Goal: Entertainment & Leisure: Browse casually

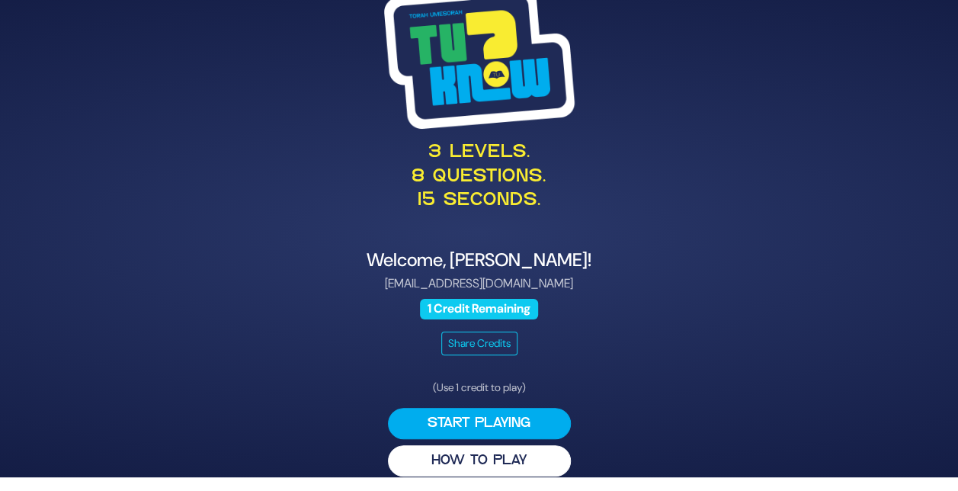
scroll to position [17, 0]
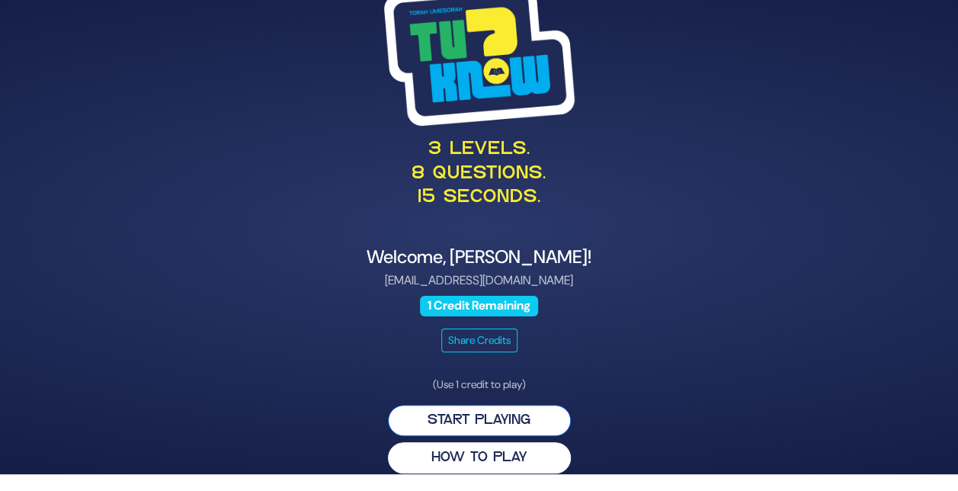
click at [505, 423] on button "Start Playing" at bounding box center [479, 420] width 183 height 31
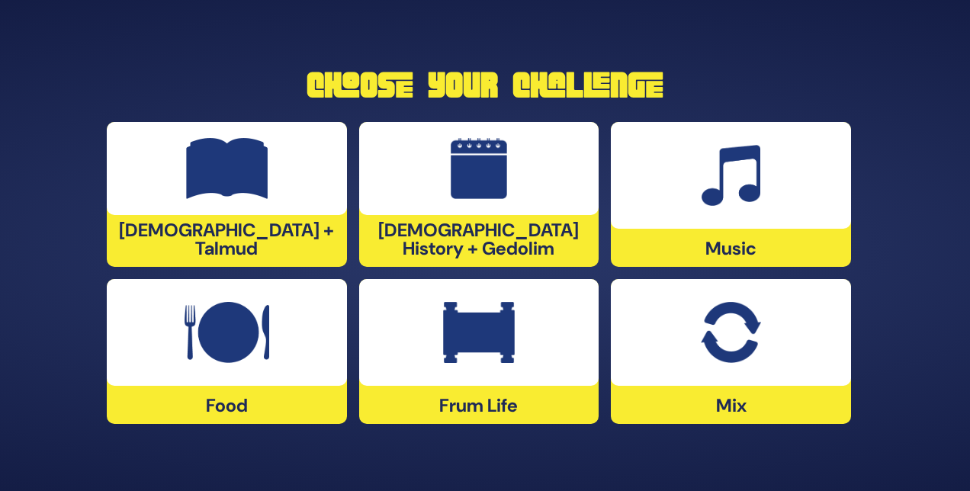
click at [723, 322] on img at bounding box center [730, 332] width 59 height 61
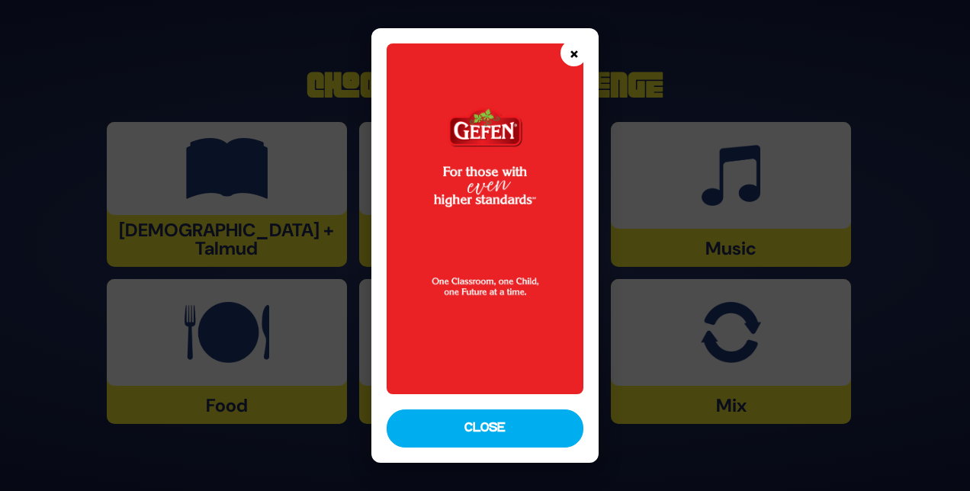
click at [572, 52] on button "×" at bounding box center [573, 53] width 27 height 27
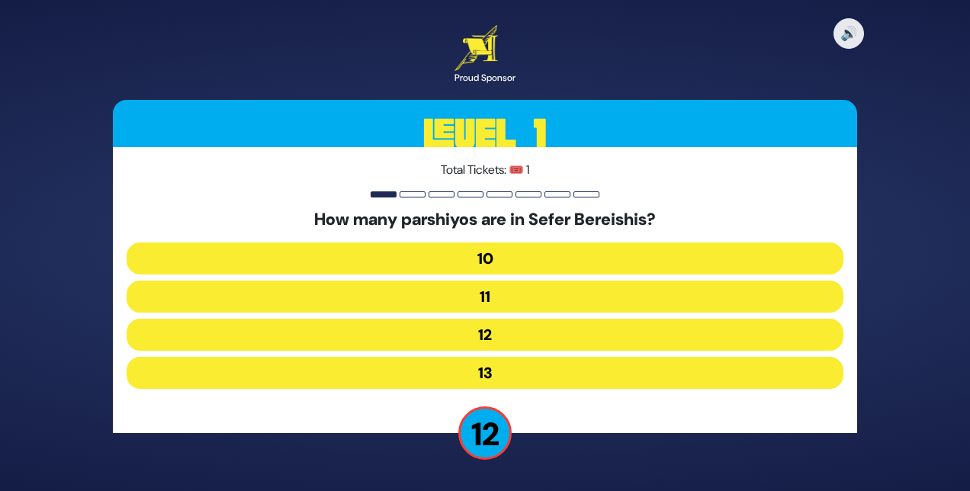
click at [484, 329] on button "12" at bounding box center [485, 335] width 717 height 32
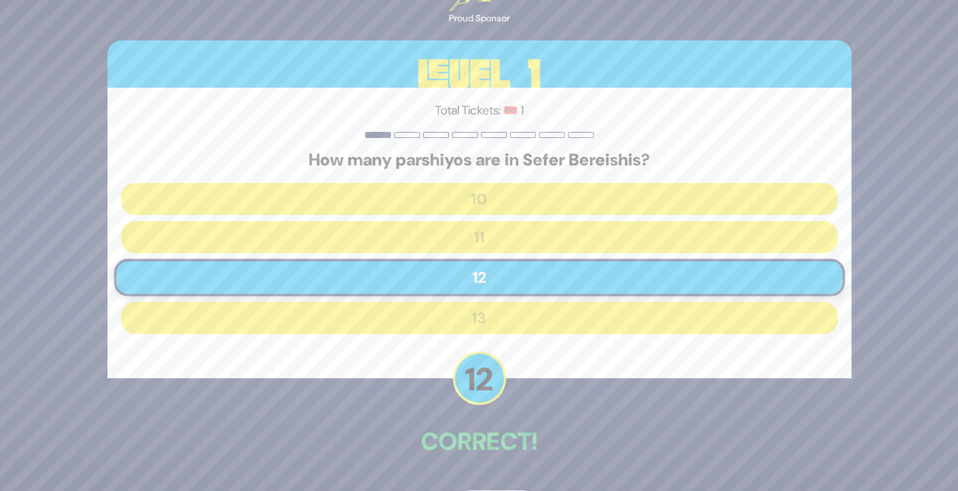
scroll to position [52, 0]
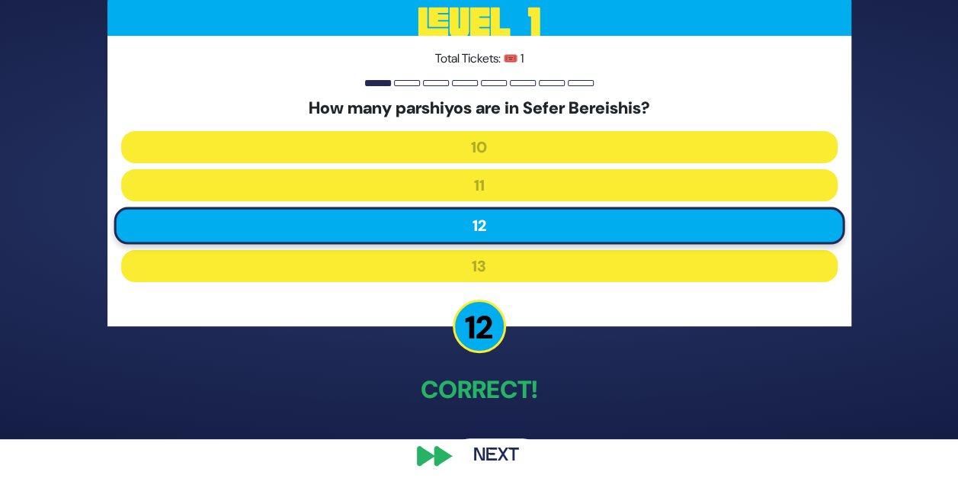
click at [489, 451] on button "Next" at bounding box center [496, 455] width 88 height 35
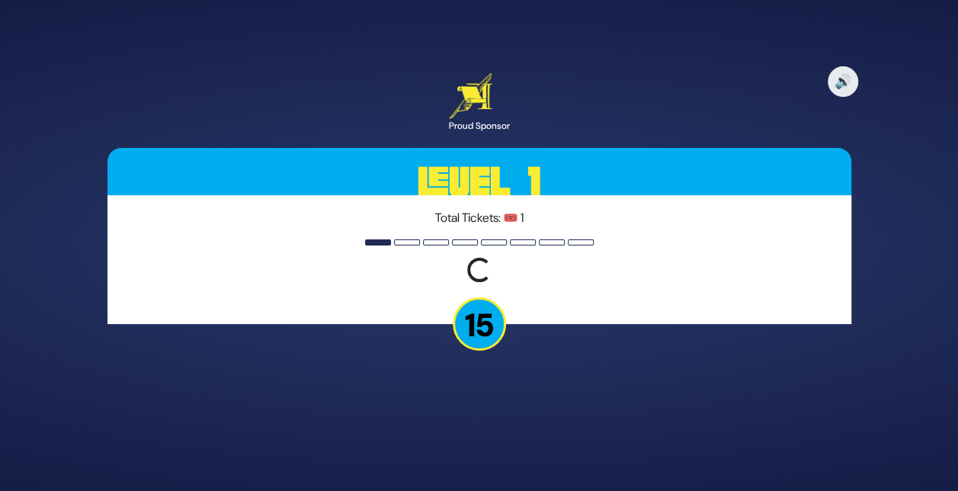
scroll to position [0, 0]
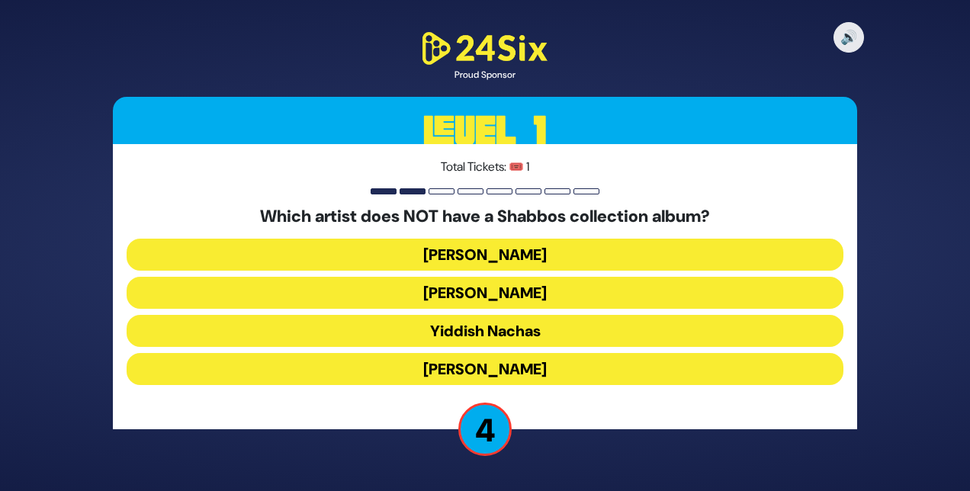
click at [477, 252] on button "[PERSON_NAME]" at bounding box center [485, 255] width 717 height 32
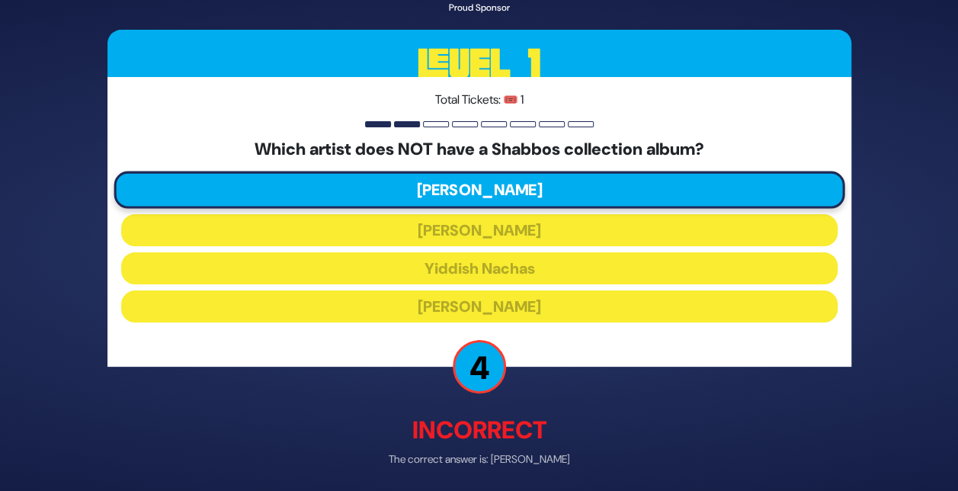
scroll to position [56, 0]
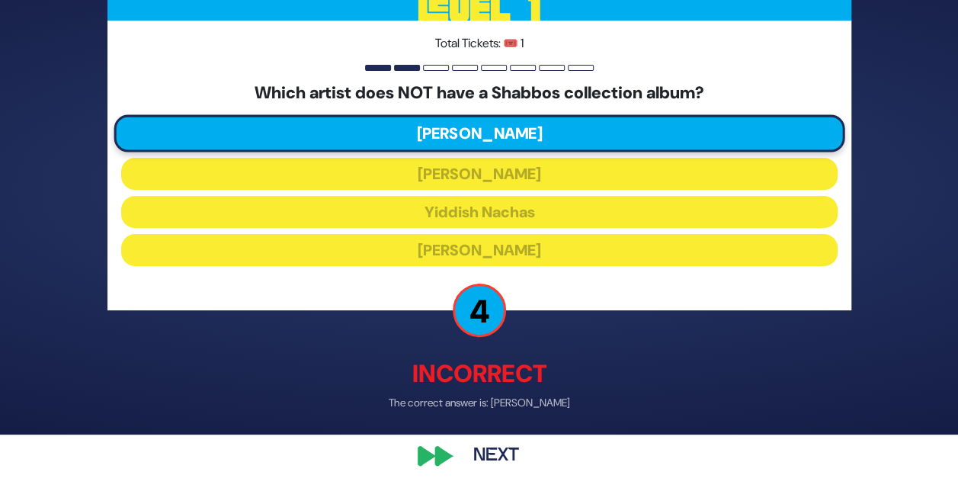
click at [497, 453] on button "Next" at bounding box center [496, 455] width 88 height 35
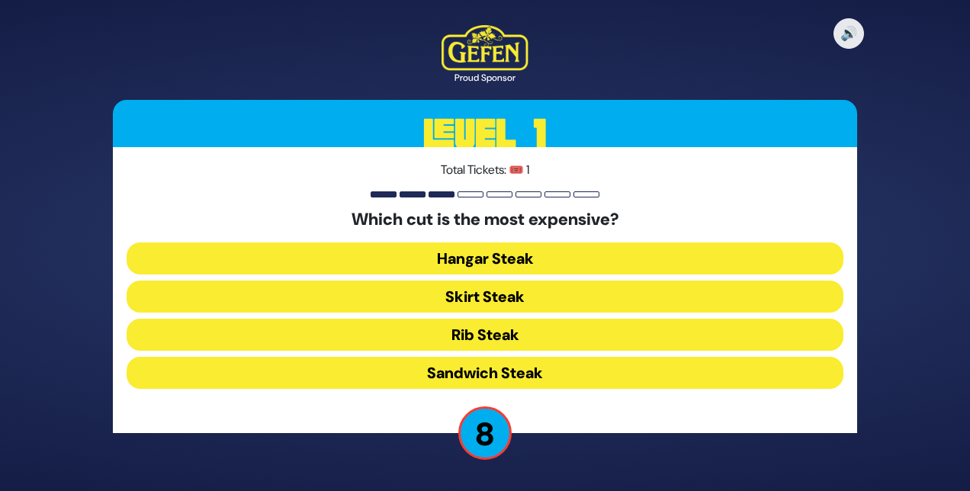
click at [496, 252] on button "Hangar Steak" at bounding box center [485, 258] width 717 height 32
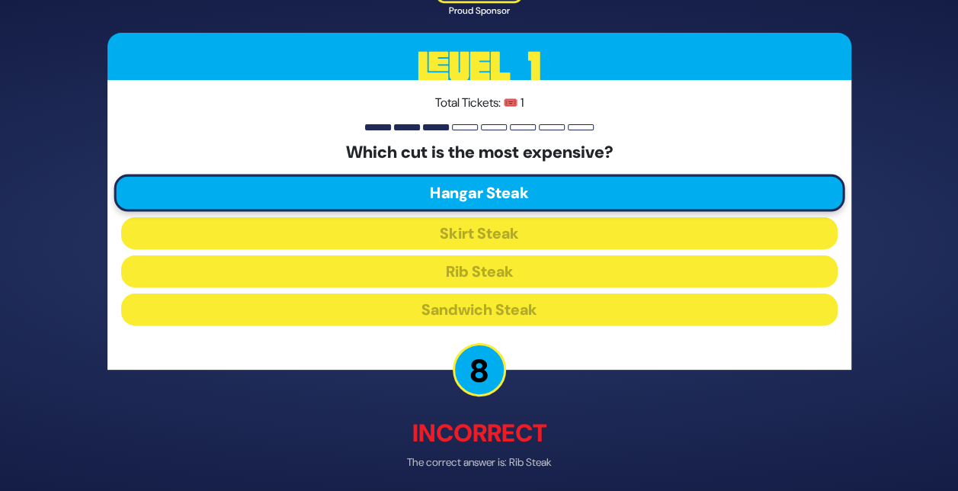
scroll to position [59, 0]
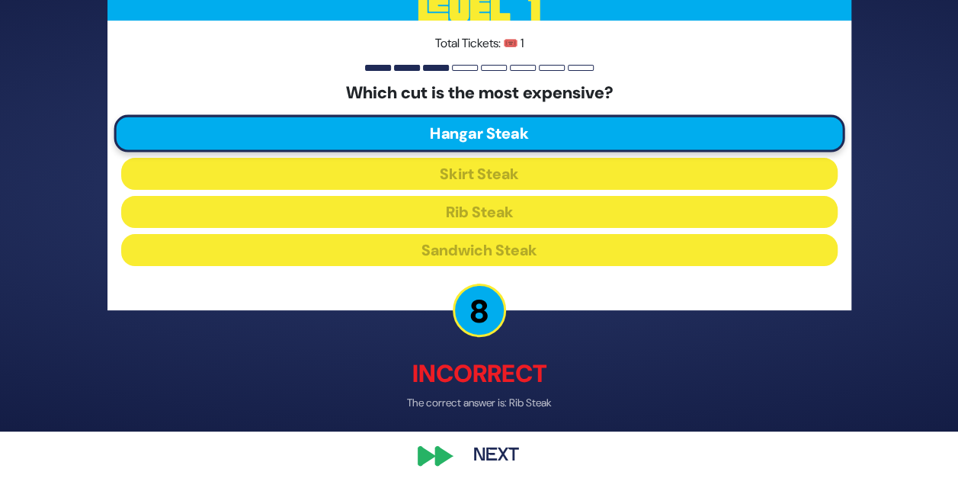
click at [493, 456] on button "Next" at bounding box center [496, 455] width 88 height 35
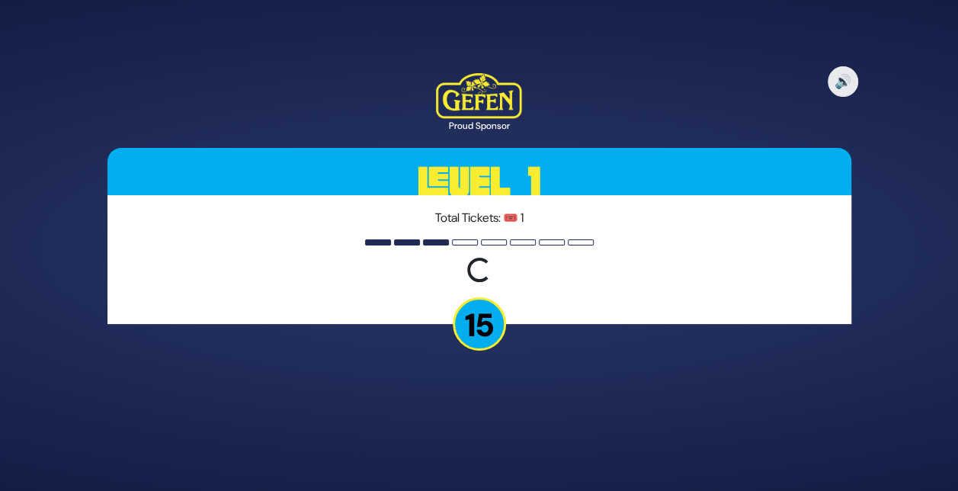
scroll to position [0, 0]
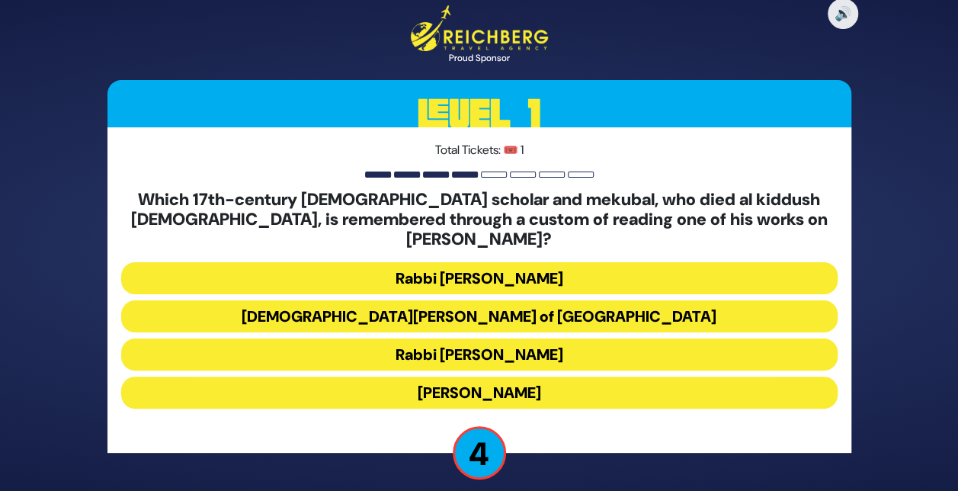
click at [467, 300] on button "[DEMOGRAPHIC_DATA][PERSON_NAME] of [GEOGRAPHIC_DATA]" at bounding box center [479, 316] width 717 height 32
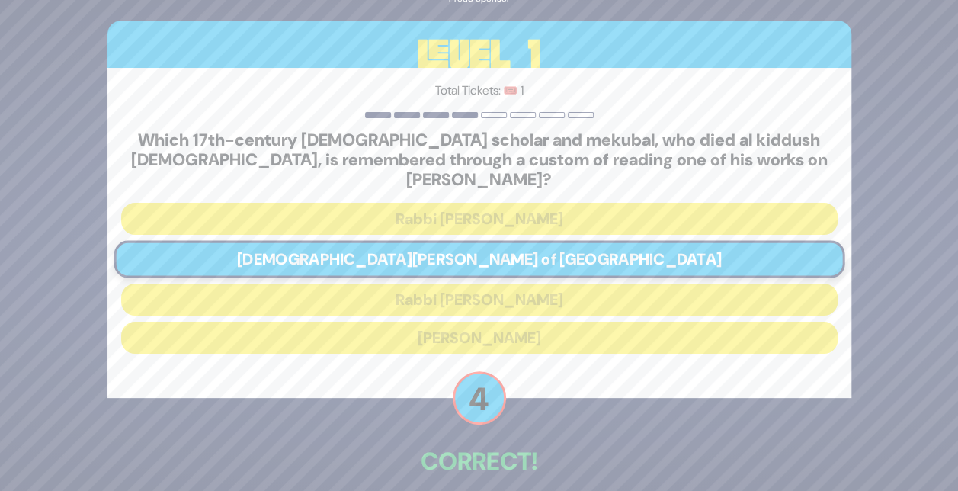
scroll to position [62, 0]
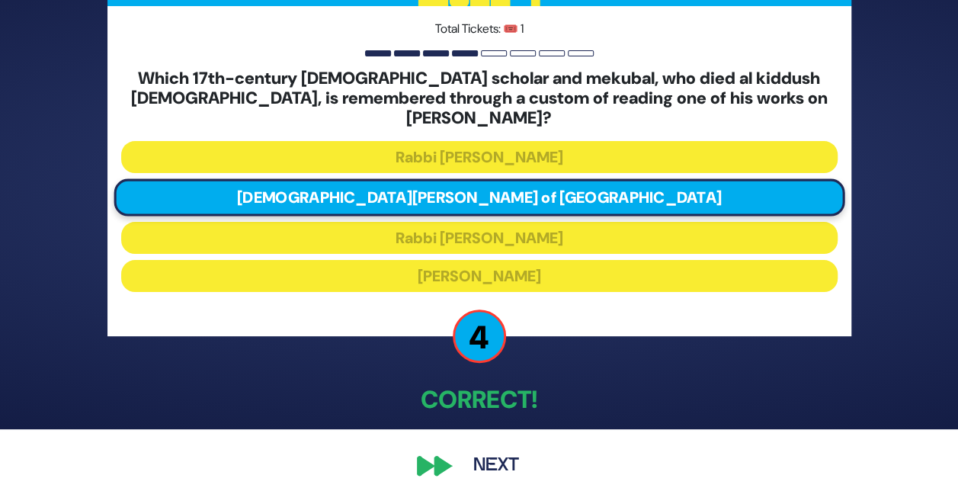
click at [493, 448] on button "Next" at bounding box center [496, 465] width 88 height 35
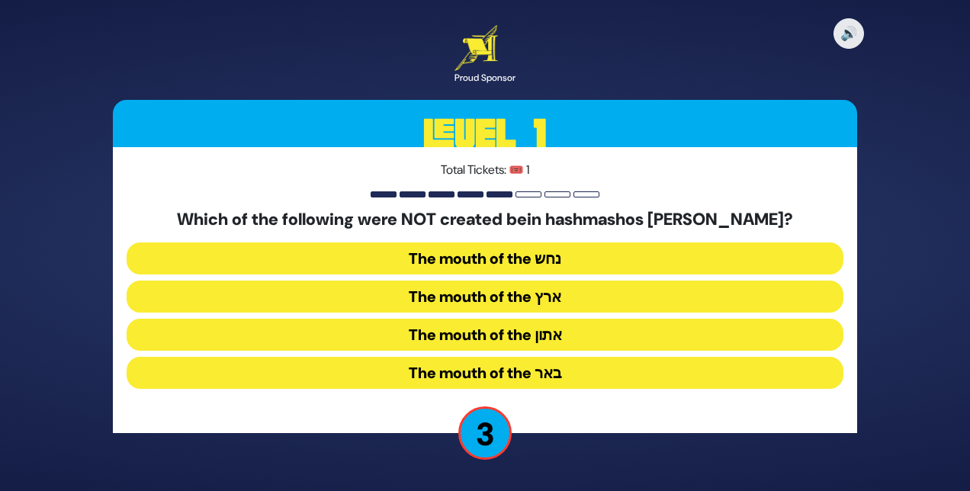
click at [468, 253] on button "The mouth of the נחש" at bounding box center [485, 258] width 717 height 32
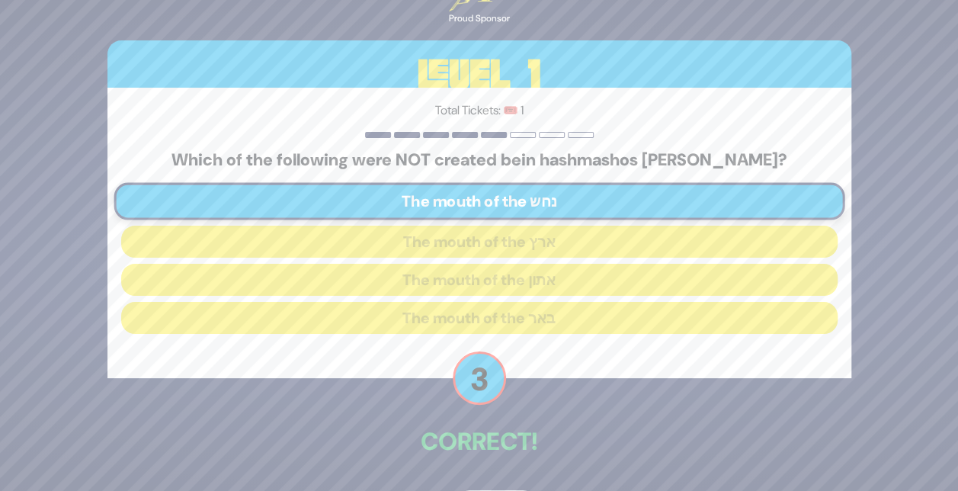
scroll to position [52, 0]
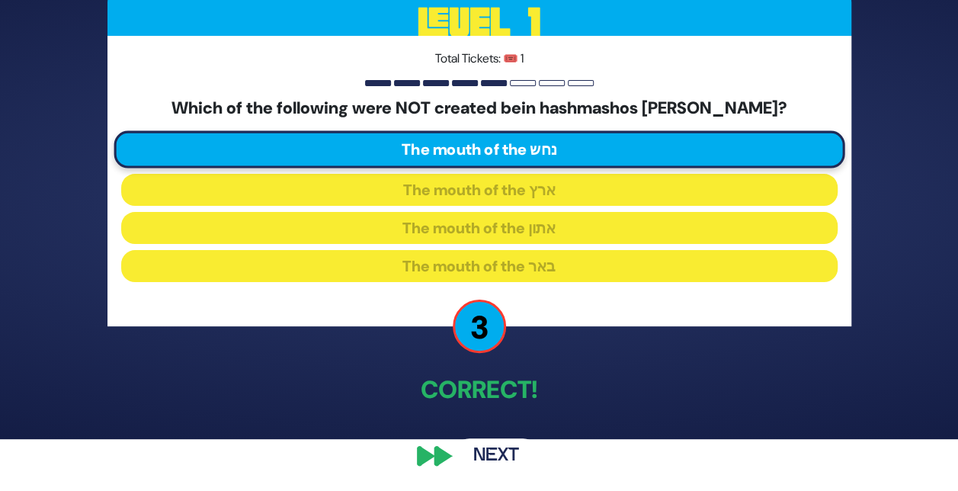
click at [489, 446] on button "Next" at bounding box center [496, 455] width 88 height 35
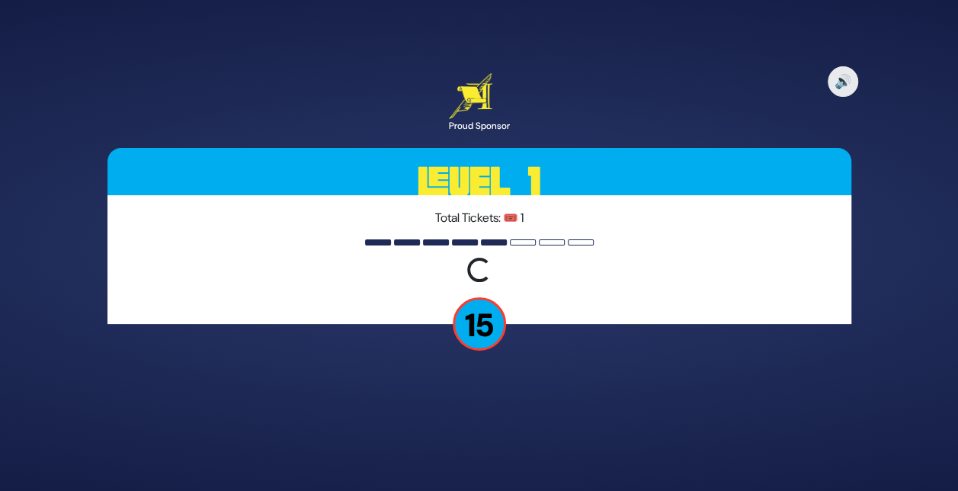
scroll to position [0, 0]
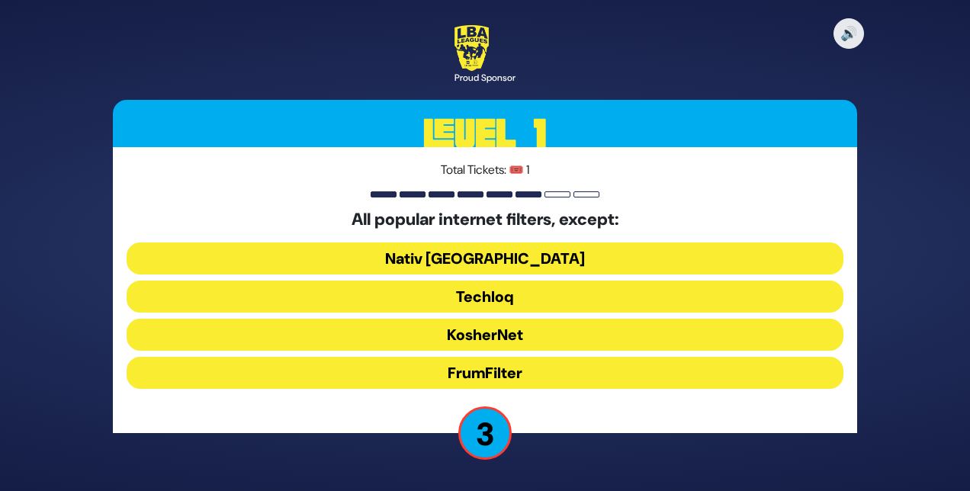
click at [486, 296] on button "Techloq" at bounding box center [485, 297] width 717 height 32
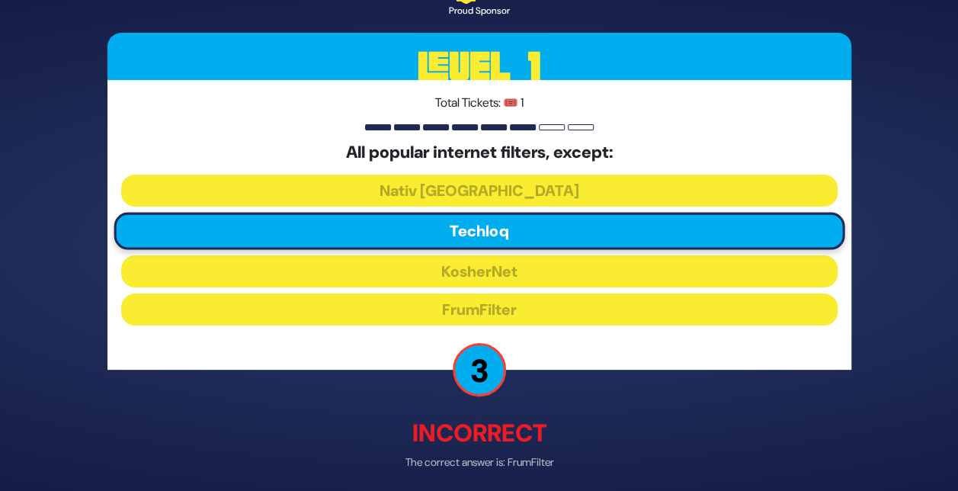
scroll to position [59, 0]
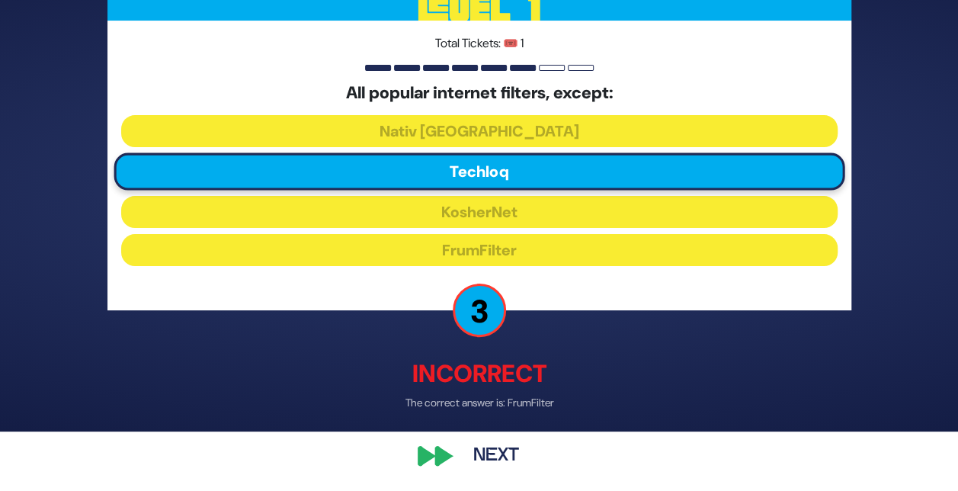
click at [487, 454] on button "Next" at bounding box center [496, 455] width 88 height 35
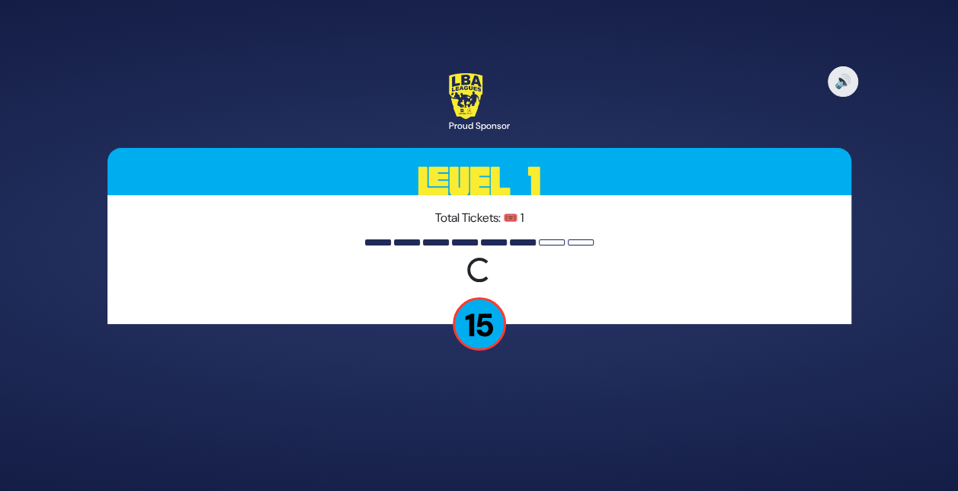
scroll to position [0, 0]
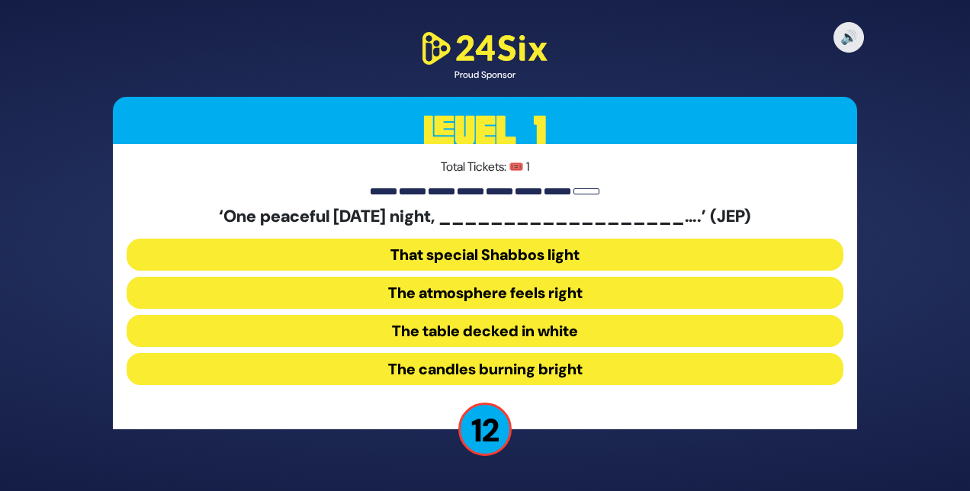
click at [427, 326] on button "The table decked in white" at bounding box center [485, 331] width 717 height 32
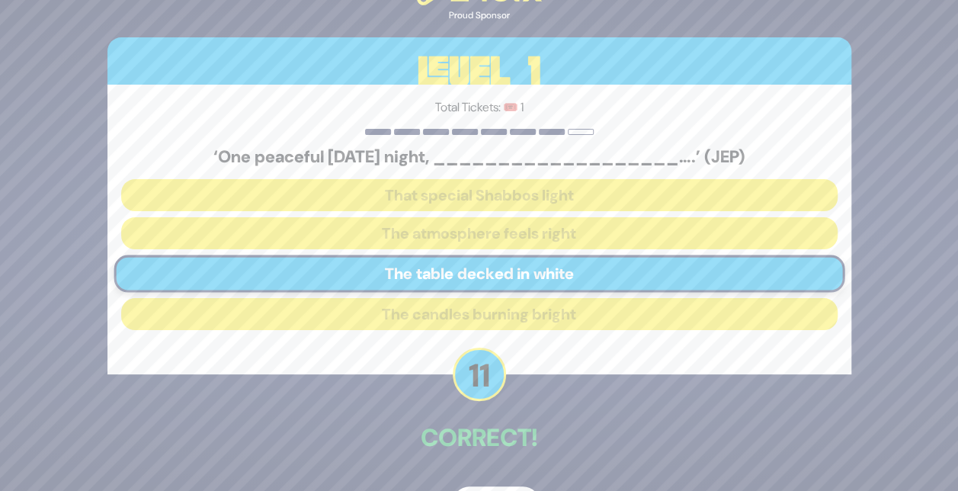
scroll to position [49, 0]
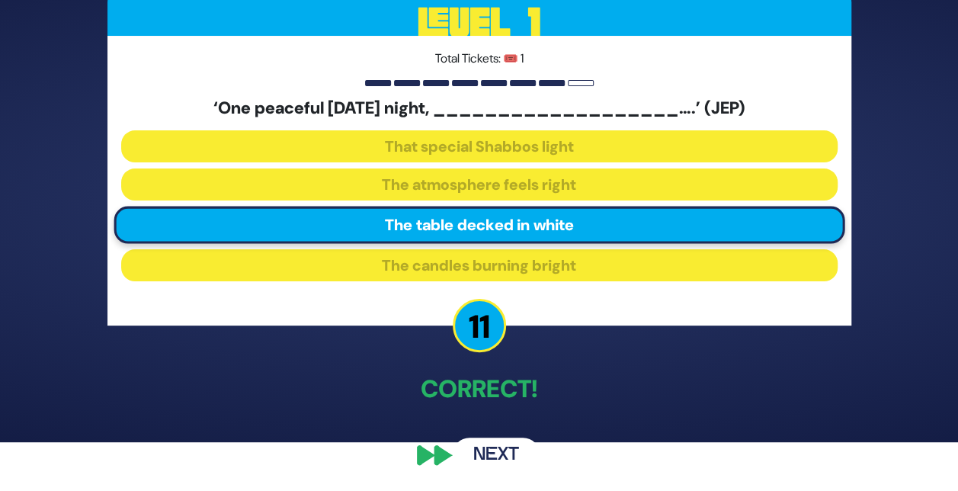
click at [504, 451] on button "Next" at bounding box center [496, 455] width 88 height 35
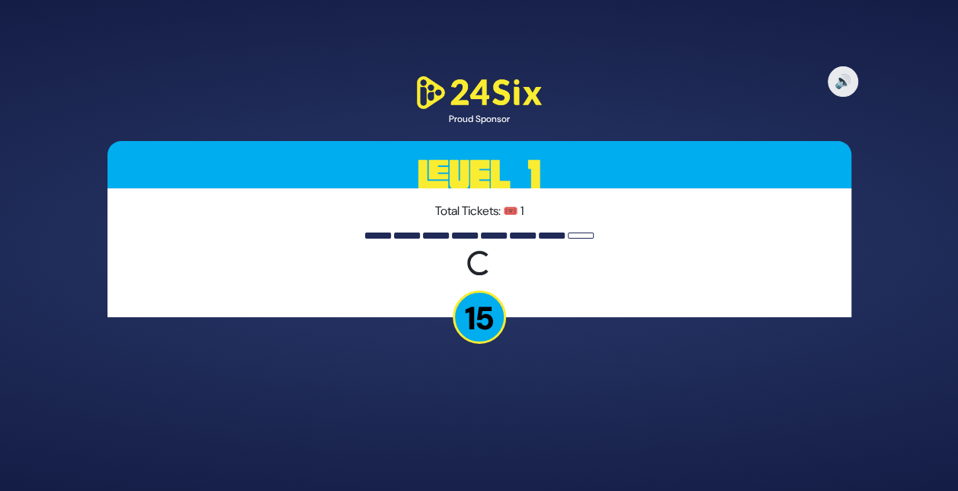
scroll to position [0, 0]
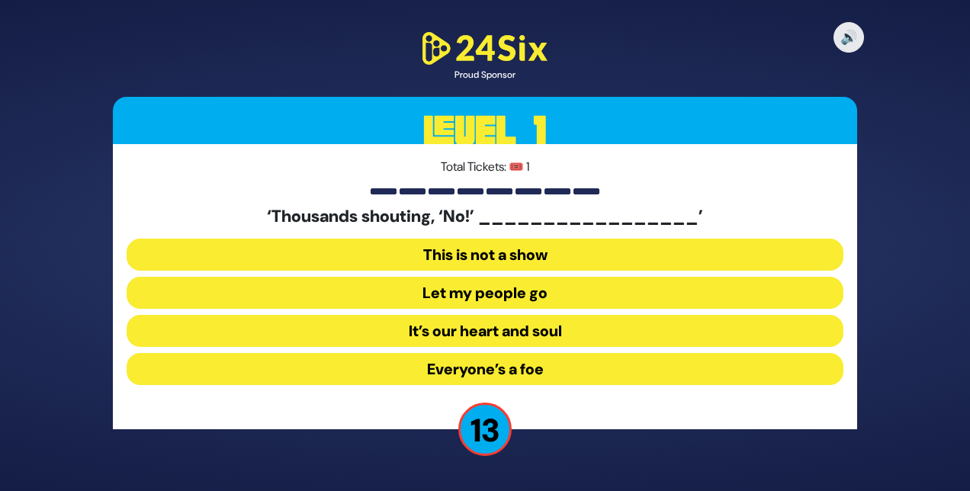
click at [457, 294] on button "Let my people go" at bounding box center [485, 293] width 717 height 32
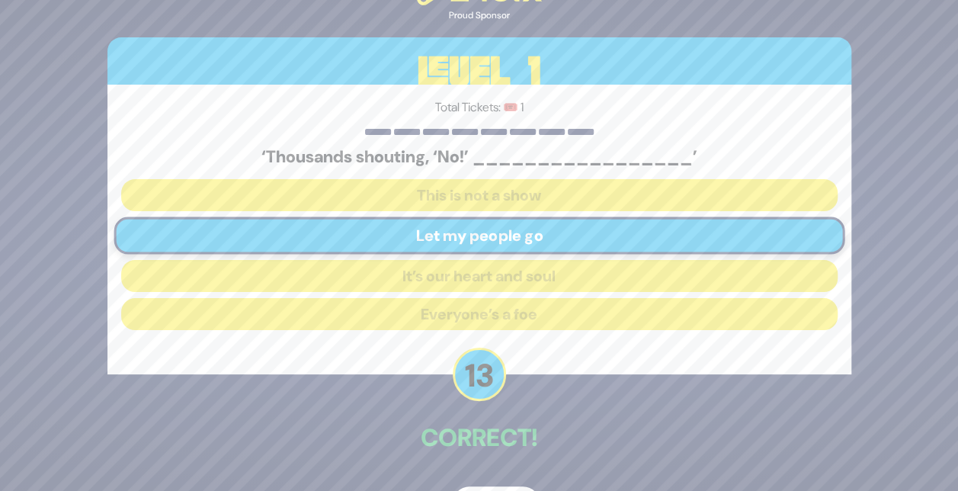
scroll to position [49, 0]
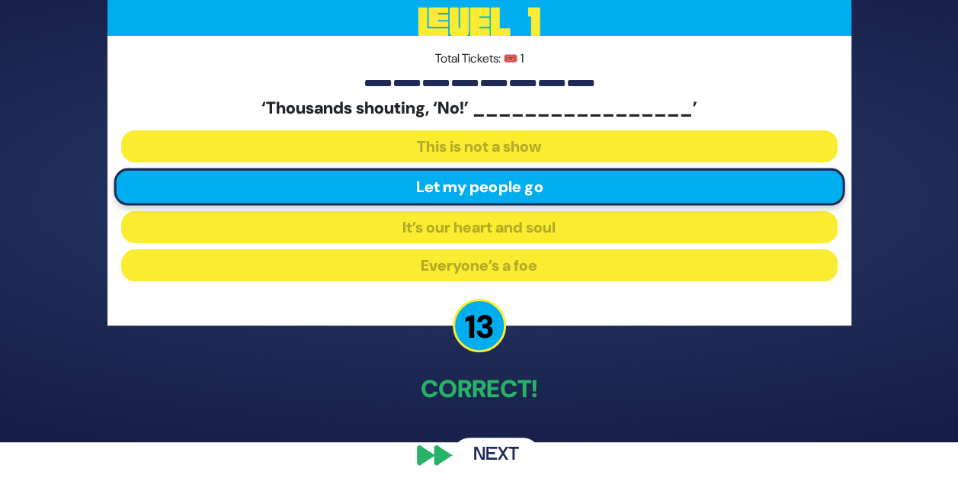
click at [483, 460] on button "Next" at bounding box center [496, 455] width 88 height 35
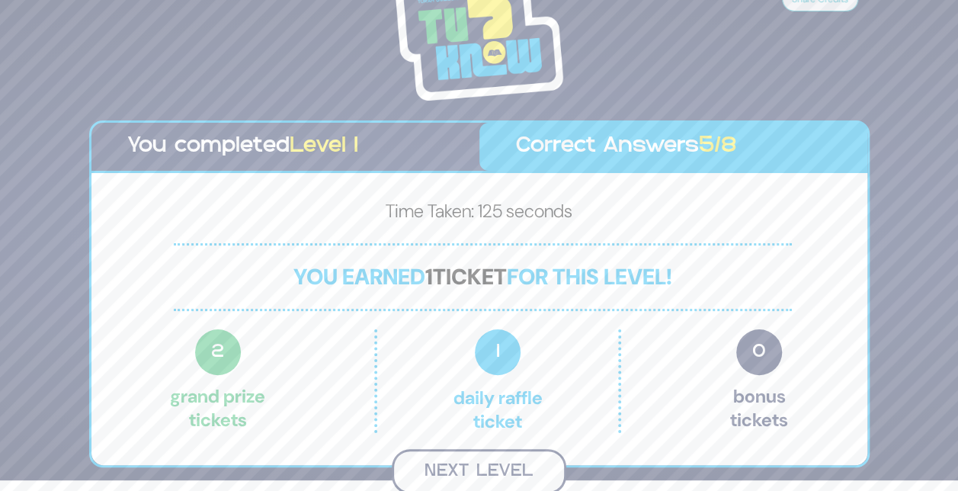
scroll to position [8, 0]
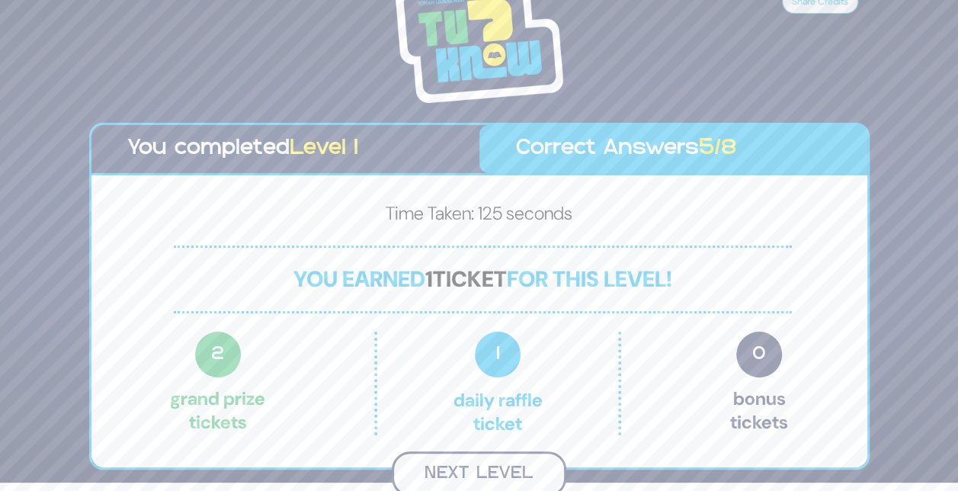
click at [480, 470] on button "Next Level" at bounding box center [479, 473] width 175 height 45
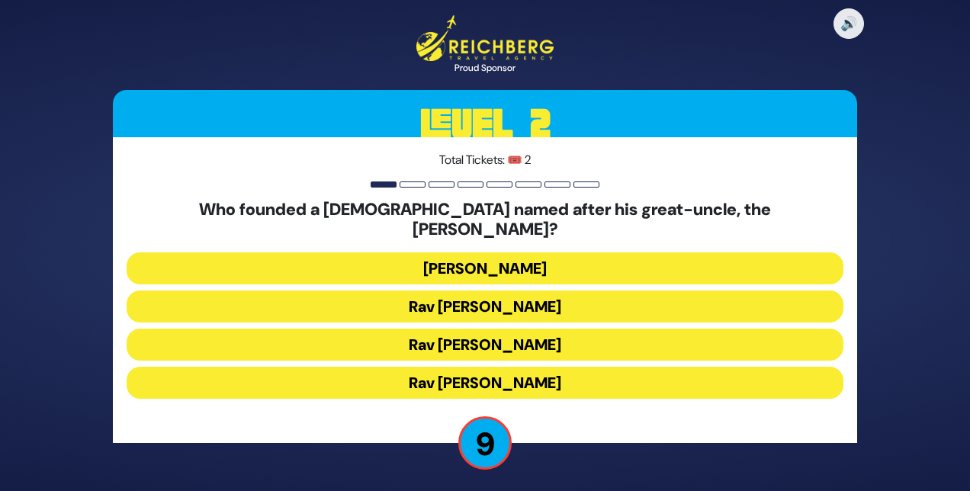
click at [447, 260] on button "[PERSON_NAME]" at bounding box center [485, 268] width 717 height 32
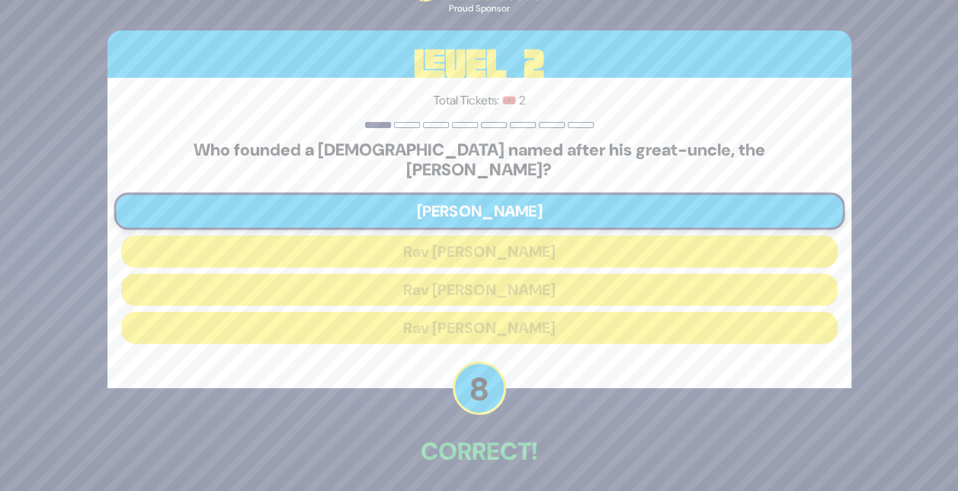
scroll to position [52, 0]
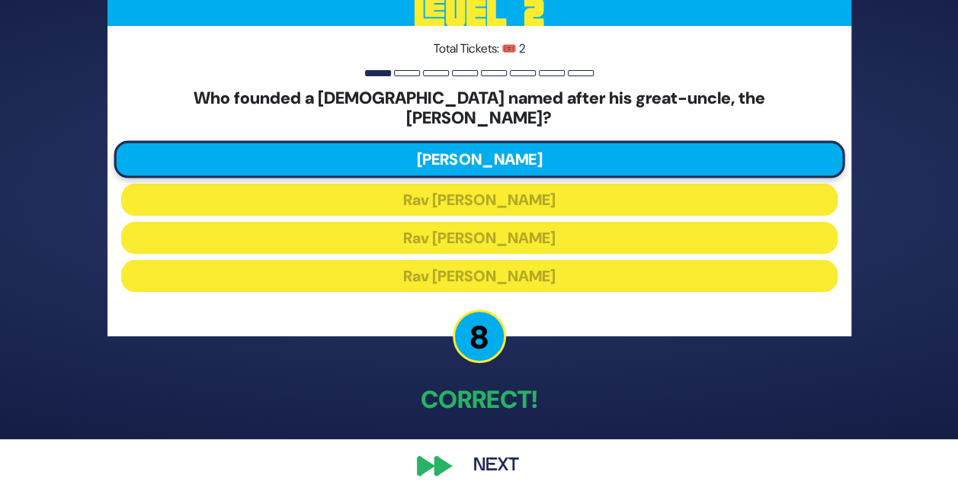
click at [493, 448] on button "Next" at bounding box center [496, 465] width 88 height 35
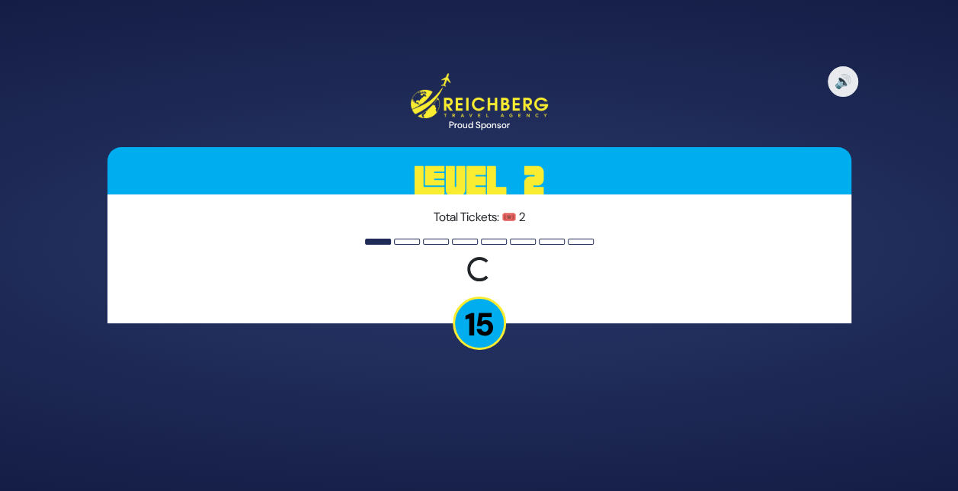
scroll to position [0, 0]
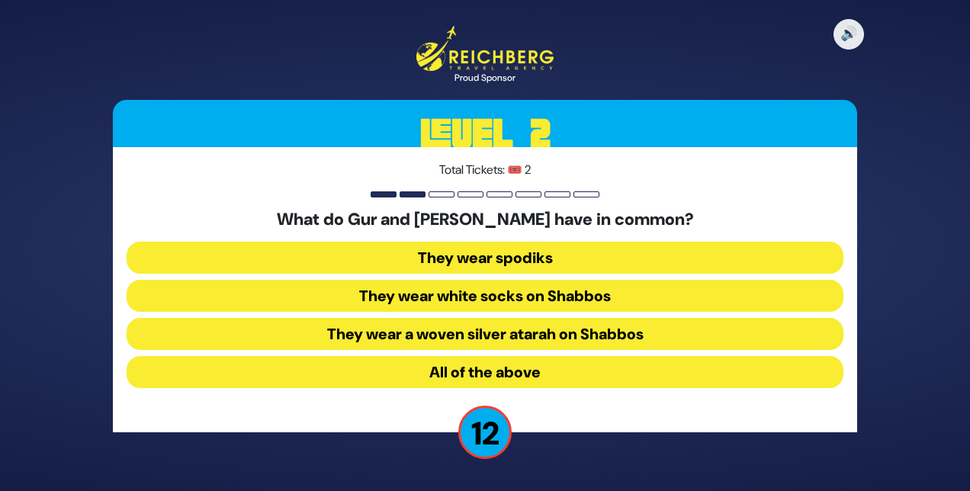
click at [441, 252] on button "They wear spodiks" at bounding box center [485, 258] width 717 height 32
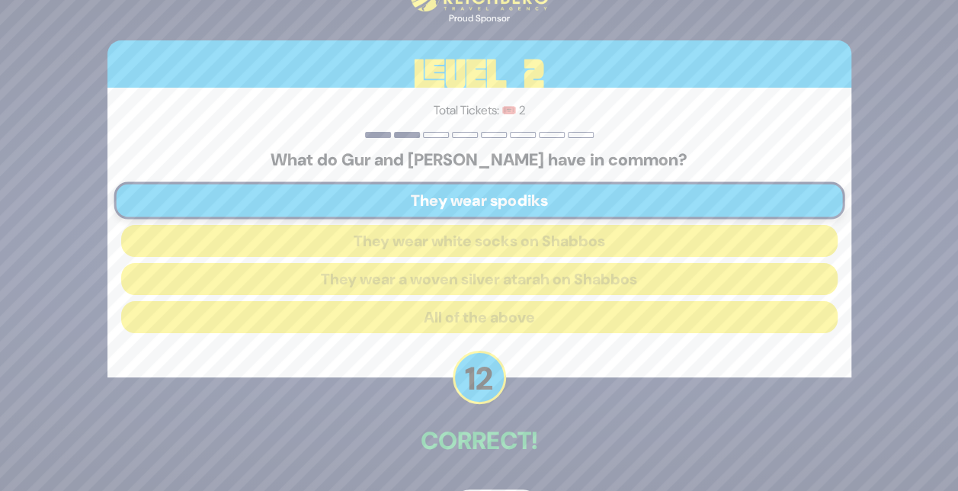
scroll to position [52, 0]
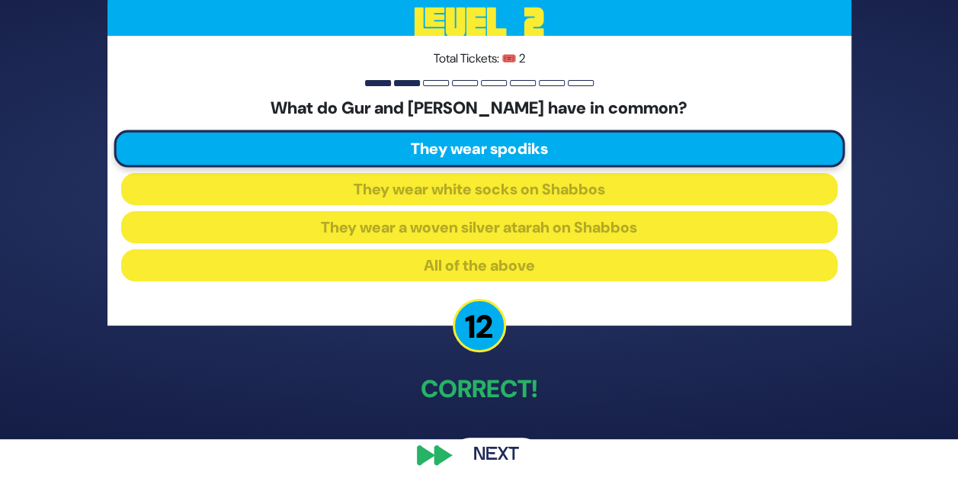
click at [498, 454] on button "Next" at bounding box center [496, 455] width 88 height 35
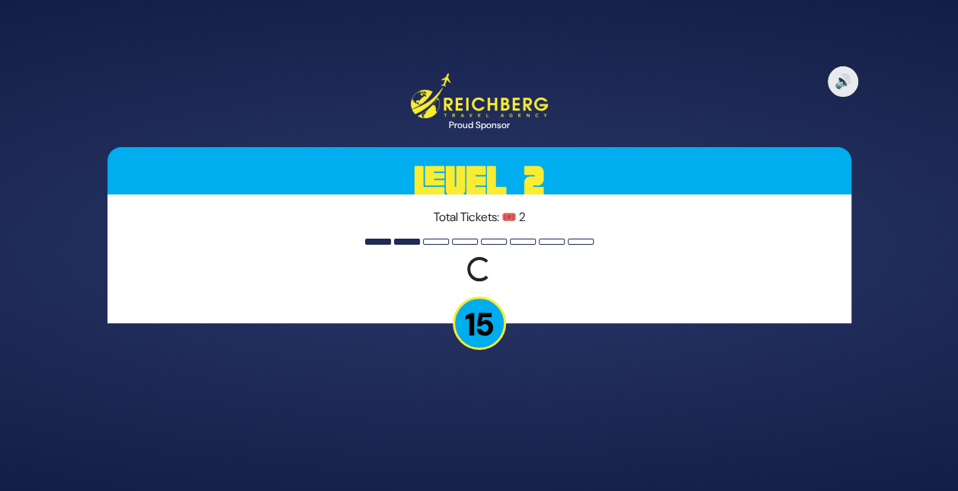
scroll to position [0, 0]
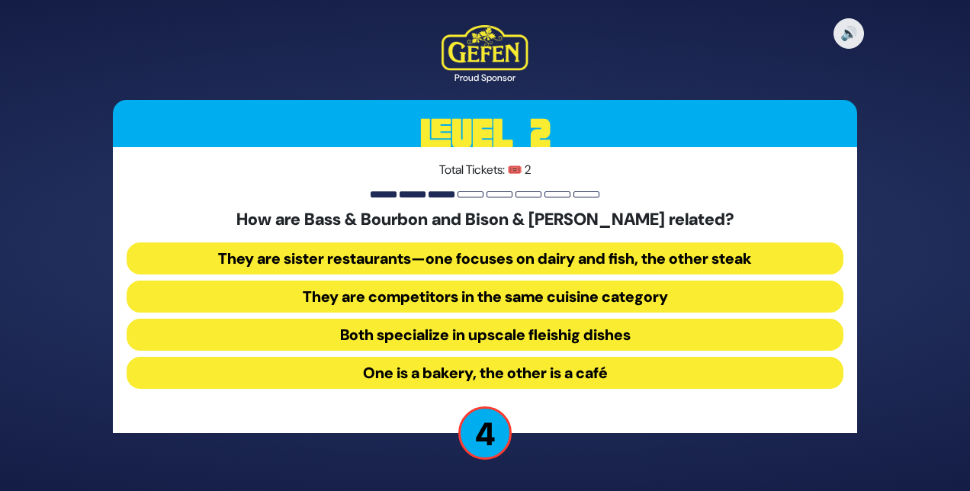
click at [391, 334] on button "Both specialize in upscale fleishig dishes" at bounding box center [485, 335] width 717 height 32
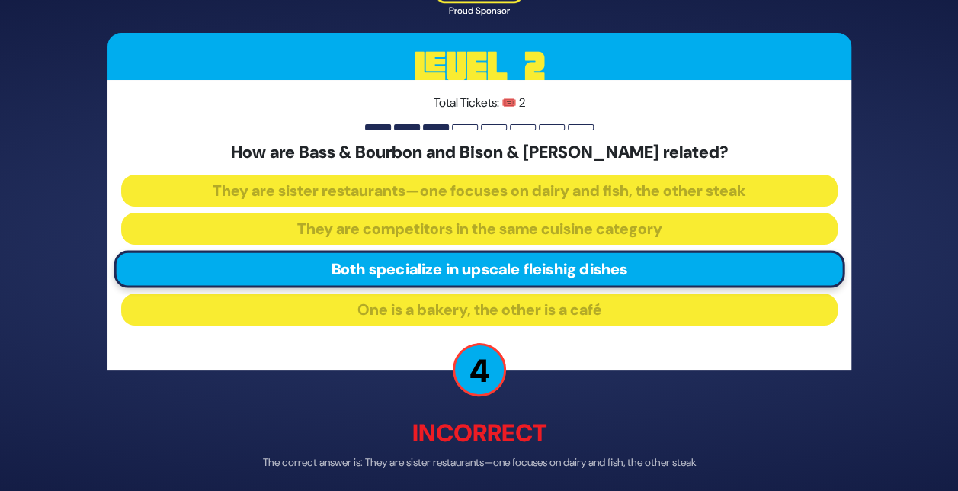
scroll to position [59, 0]
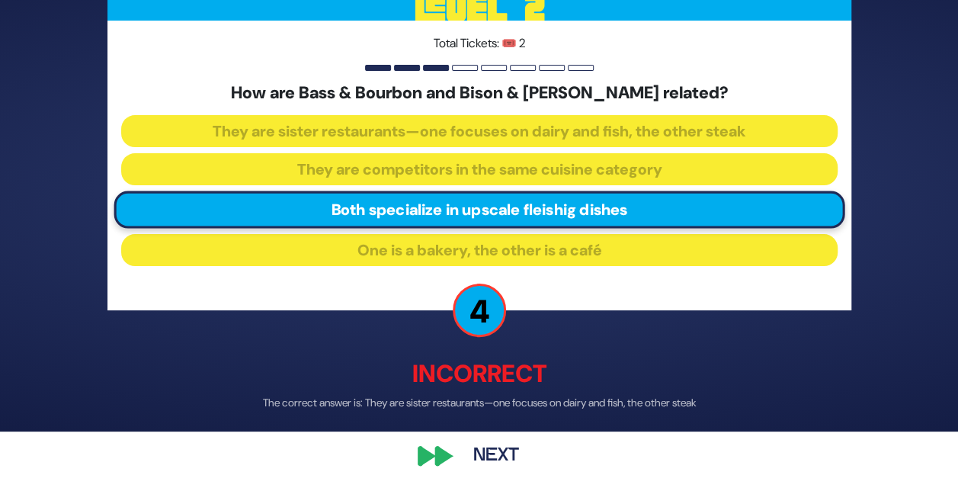
click at [489, 455] on button "Next" at bounding box center [496, 455] width 88 height 35
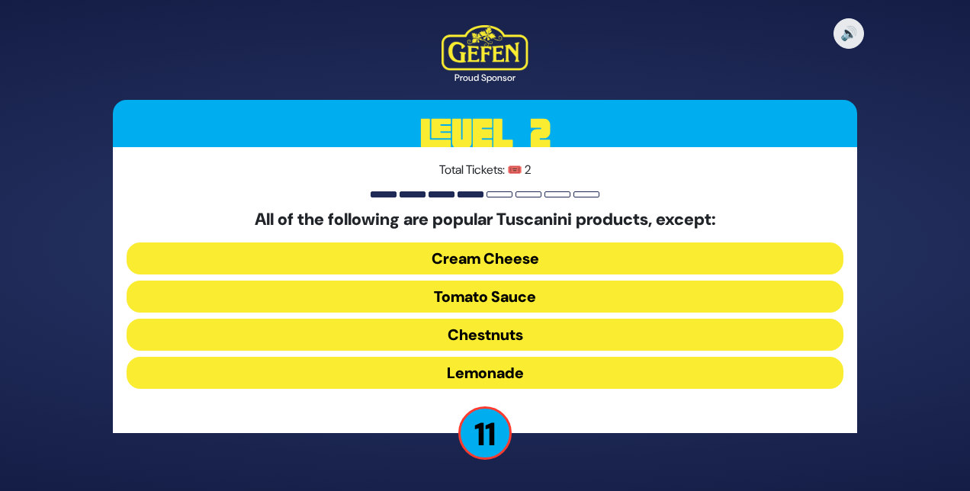
click at [459, 250] on button "Cream Cheese" at bounding box center [485, 258] width 717 height 32
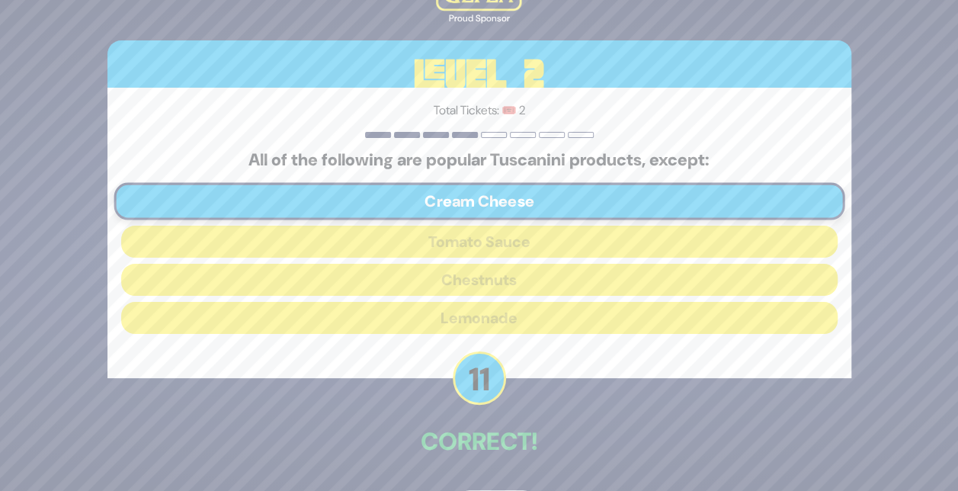
scroll to position [52, 0]
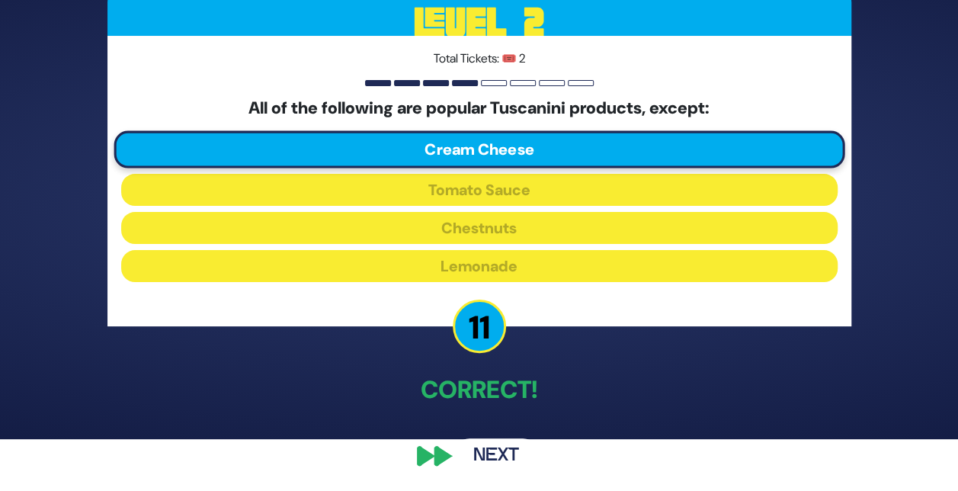
click at [502, 454] on button "Next" at bounding box center [496, 455] width 88 height 35
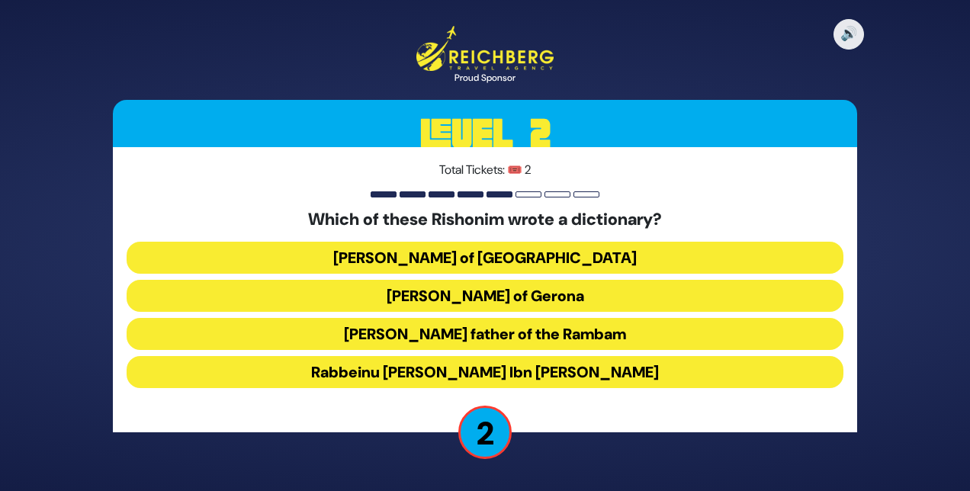
click at [476, 372] on button "Rabbeinu [PERSON_NAME] Ibn [PERSON_NAME]" at bounding box center [485, 372] width 717 height 32
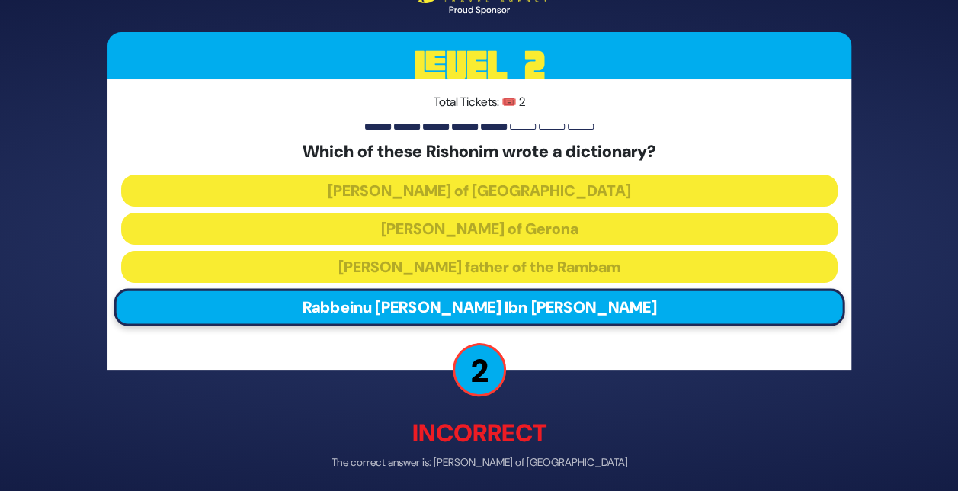
scroll to position [59, 0]
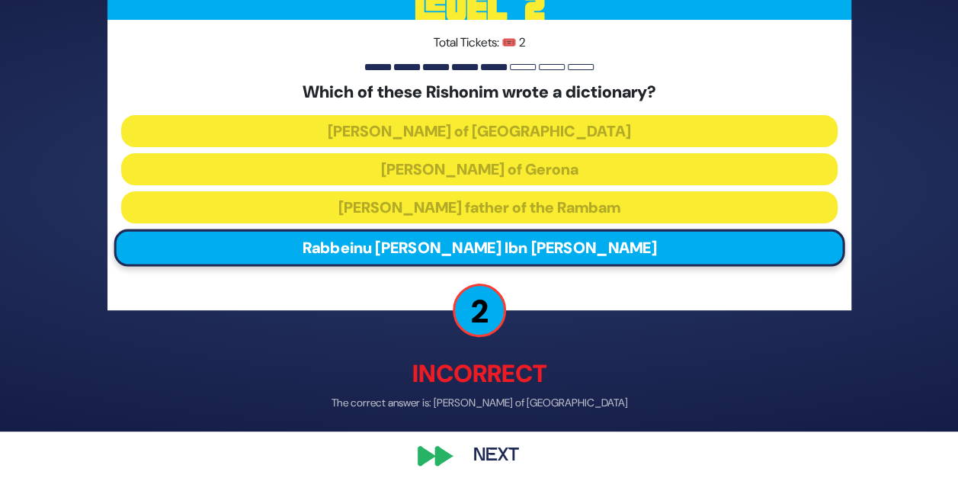
click at [496, 450] on button "Next" at bounding box center [496, 455] width 88 height 35
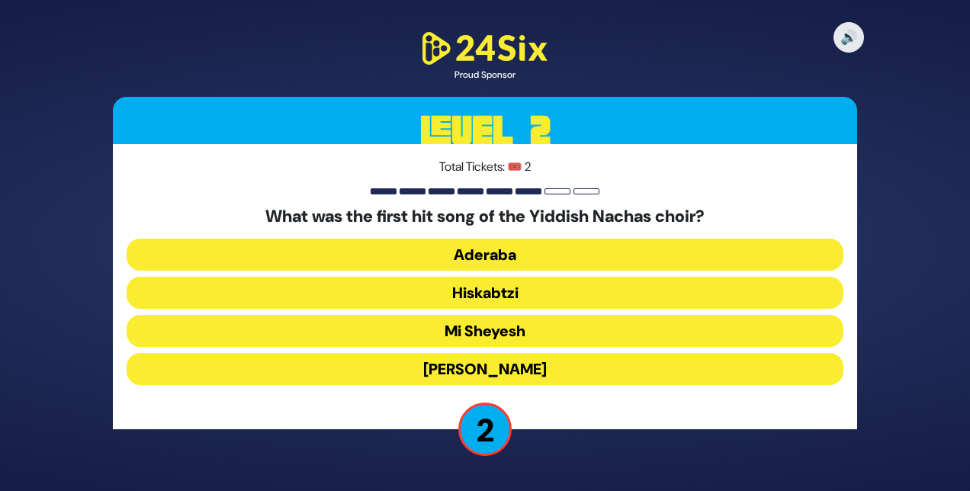
click at [483, 293] on button "Hiskabtzi" at bounding box center [485, 293] width 717 height 32
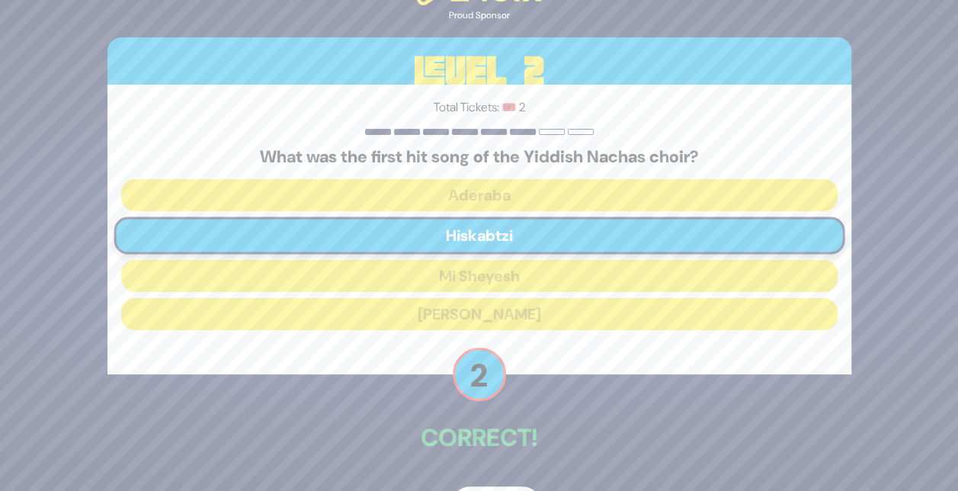
scroll to position [49, 0]
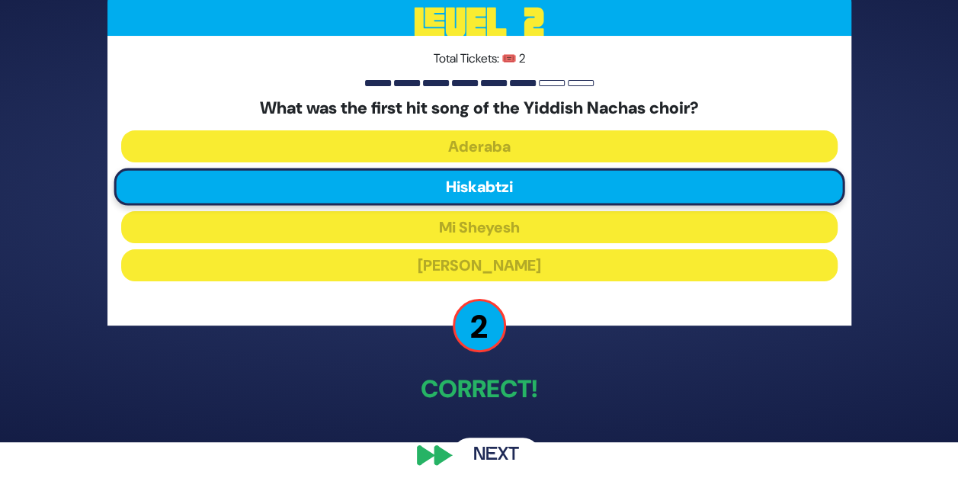
click at [494, 444] on button "Next" at bounding box center [496, 455] width 88 height 35
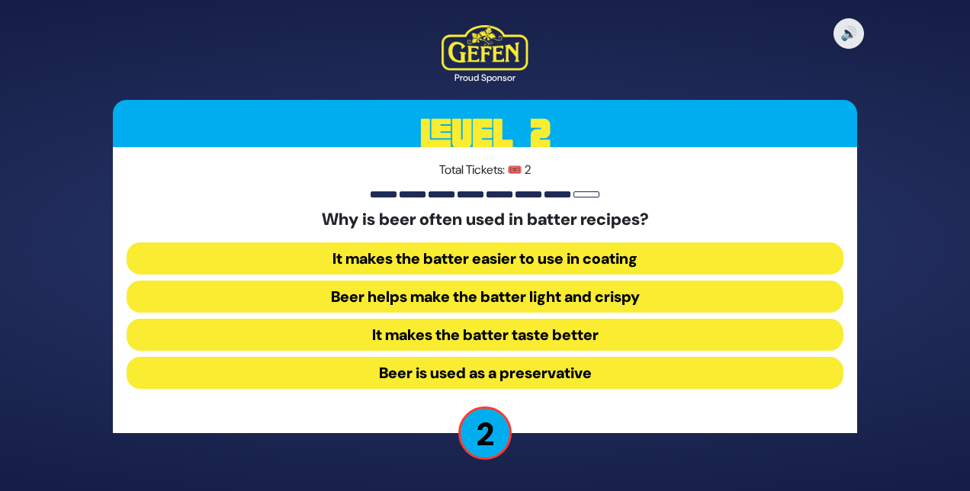
click at [451, 333] on button "It makes the batter taste better" at bounding box center [485, 335] width 717 height 32
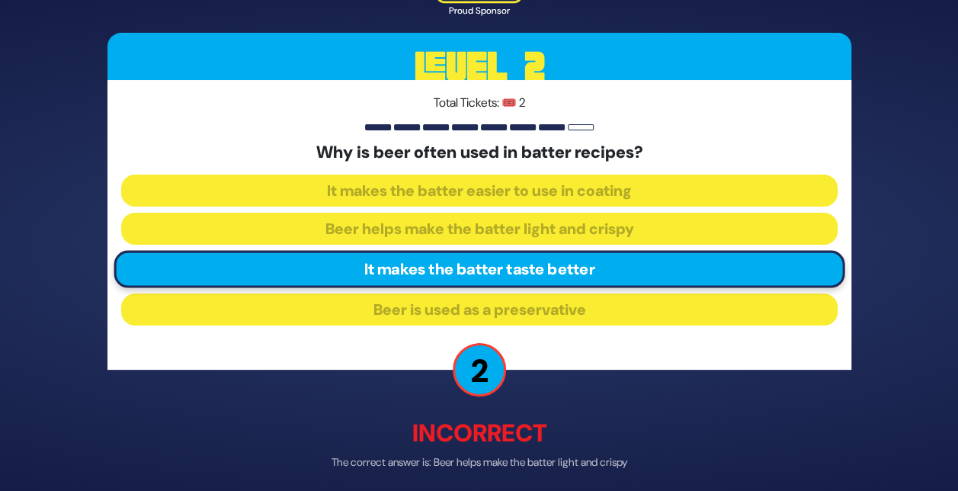
scroll to position [59, 0]
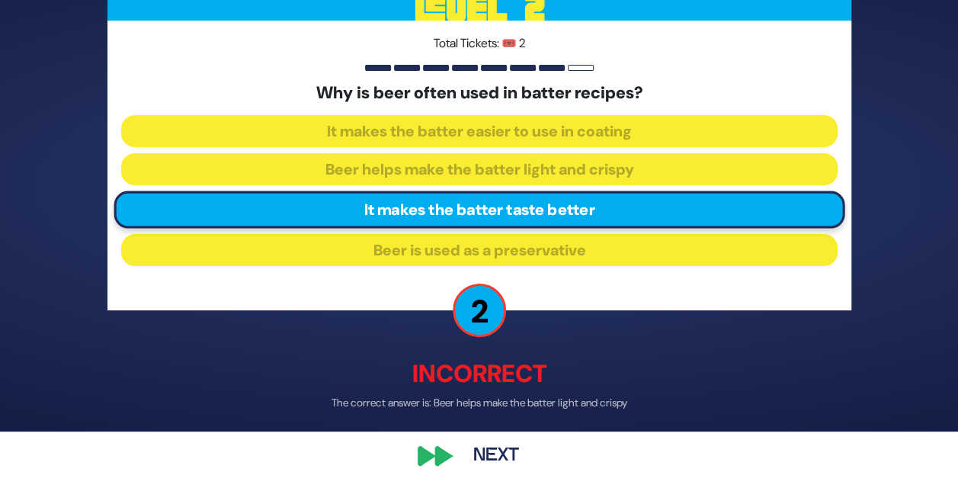
click at [483, 452] on button "Next" at bounding box center [496, 455] width 88 height 35
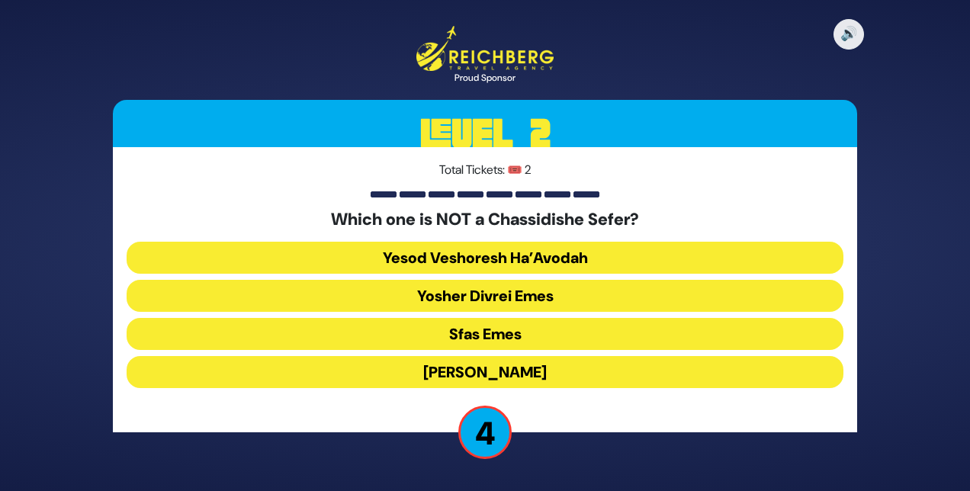
click at [483, 292] on button "Yosher Divrei Emes" at bounding box center [485, 296] width 717 height 32
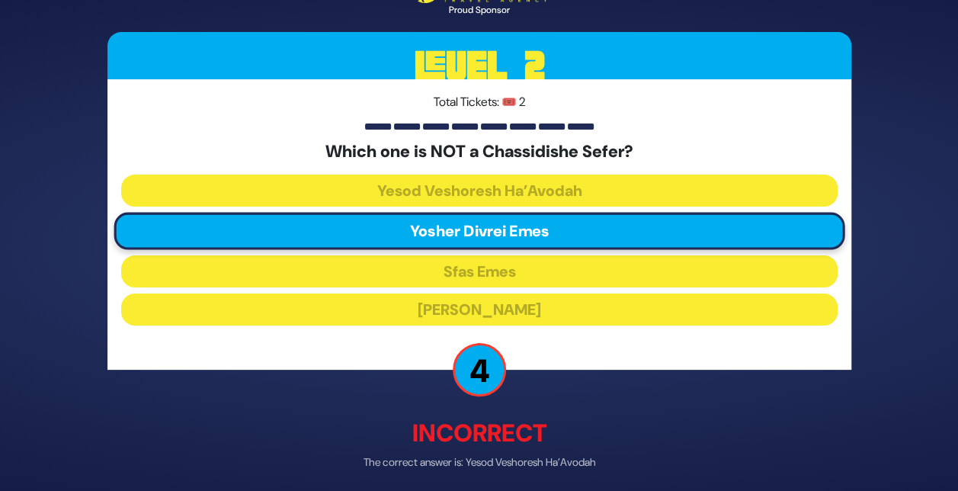
scroll to position [59, 0]
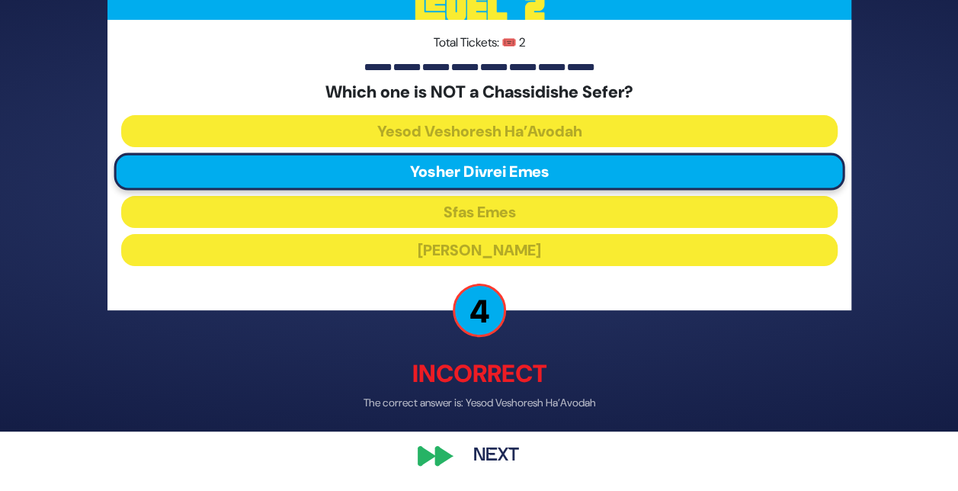
click at [487, 450] on button "Next" at bounding box center [496, 455] width 88 height 35
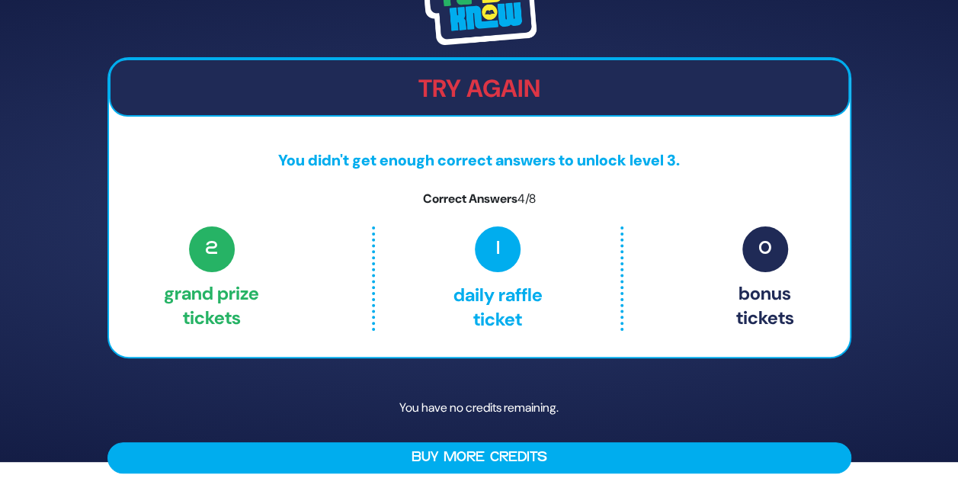
scroll to position [0, 0]
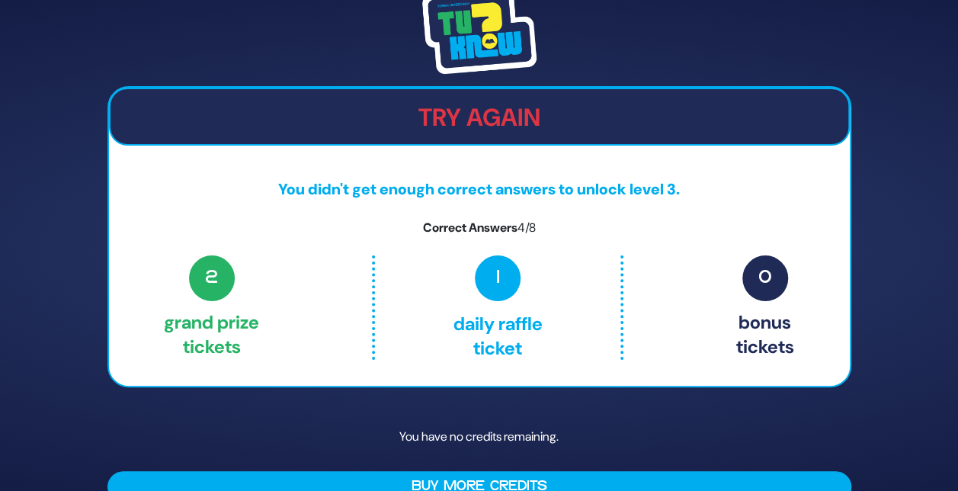
click at [488, 46] on img at bounding box center [479, 31] width 114 height 85
